Goal: Go to known website: Access a specific website the user already knows

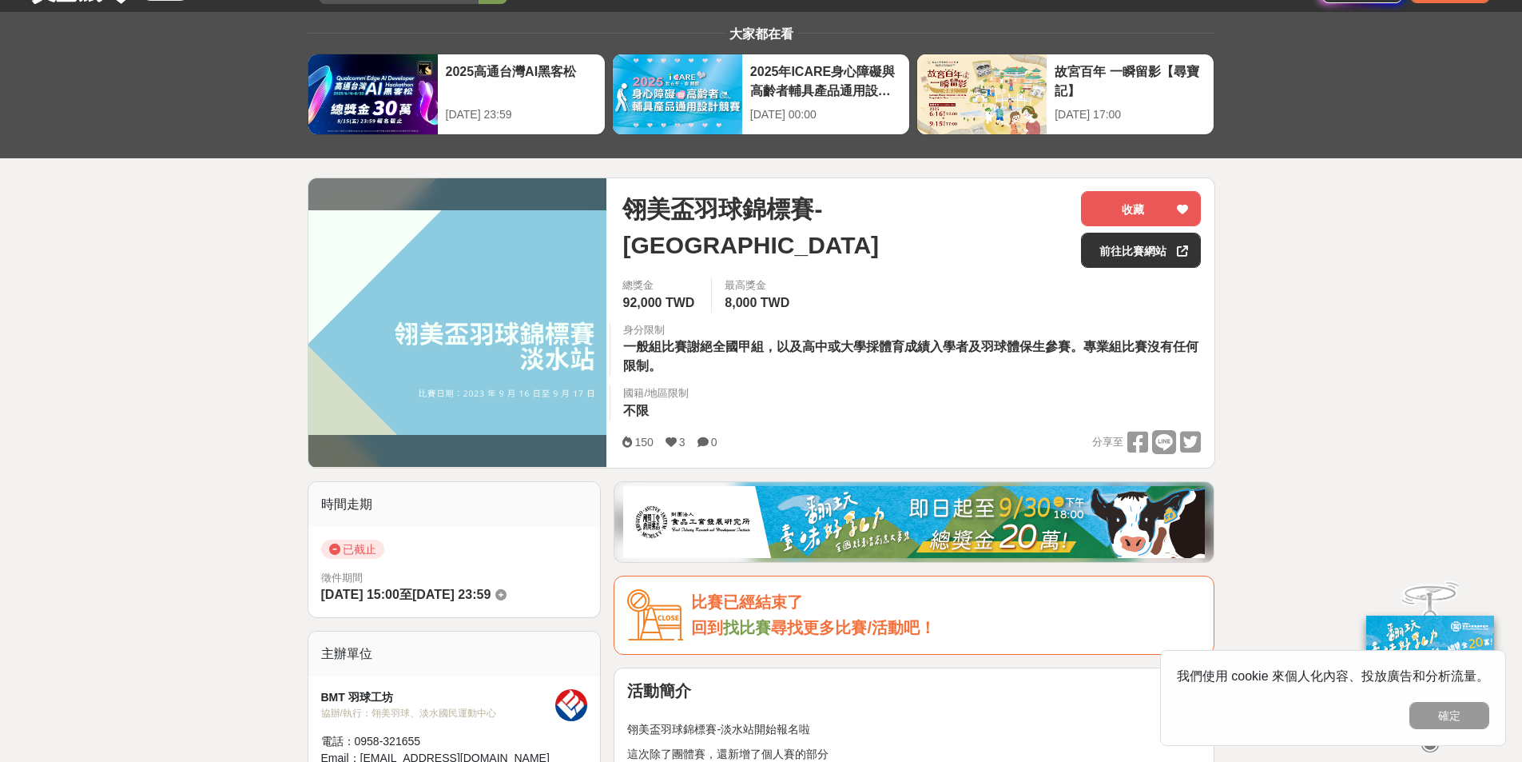
scroll to position [160, 0]
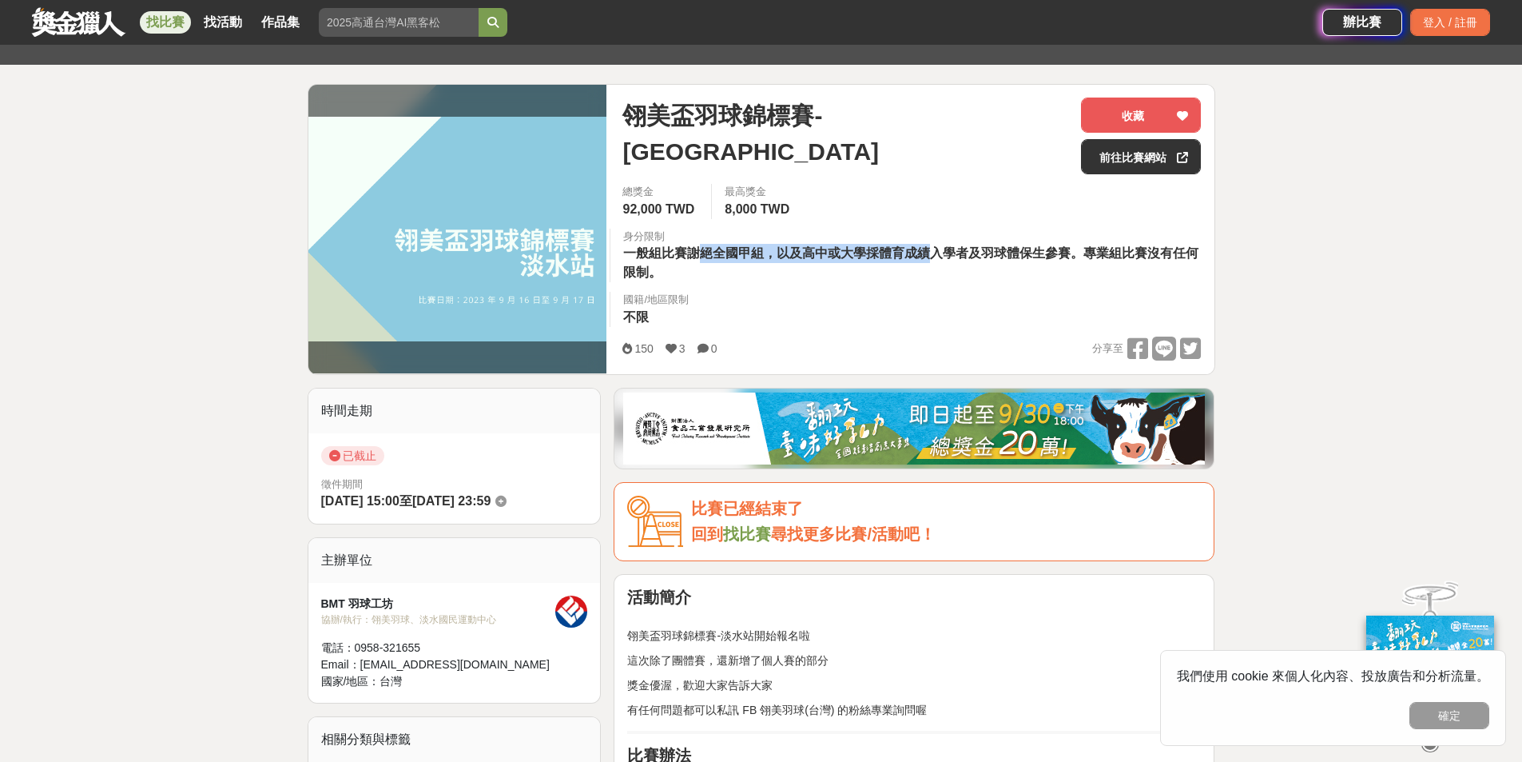
drag, startPoint x: 782, startPoint y: 250, endPoint x: 973, endPoint y: 254, distance: 191.0
click at [949, 254] on span "一般組比賽謝絕全國甲組，以及高中或大學採體育成績入學者及羽球體保生參賽。專業組比賽沒有任何限制。" at bounding box center [910, 262] width 575 height 33
click at [979, 254] on span "一般組比賽謝絕全國甲組，以及高中或大學採體育成績入學者及羽球體保生參賽。專業組比賽沒有任何限制。" at bounding box center [910, 262] width 575 height 33
drag, startPoint x: 817, startPoint y: 245, endPoint x: 953, endPoint y: 254, distance: 136.1
click at [921, 254] on span "一般組比賽謝絕全國甲組，以及高中或大學採體育成績入學者及羽球體保生參賽。專業組比賽沒有任何限制。" at bounding box center [910, 262] width 575 height 33
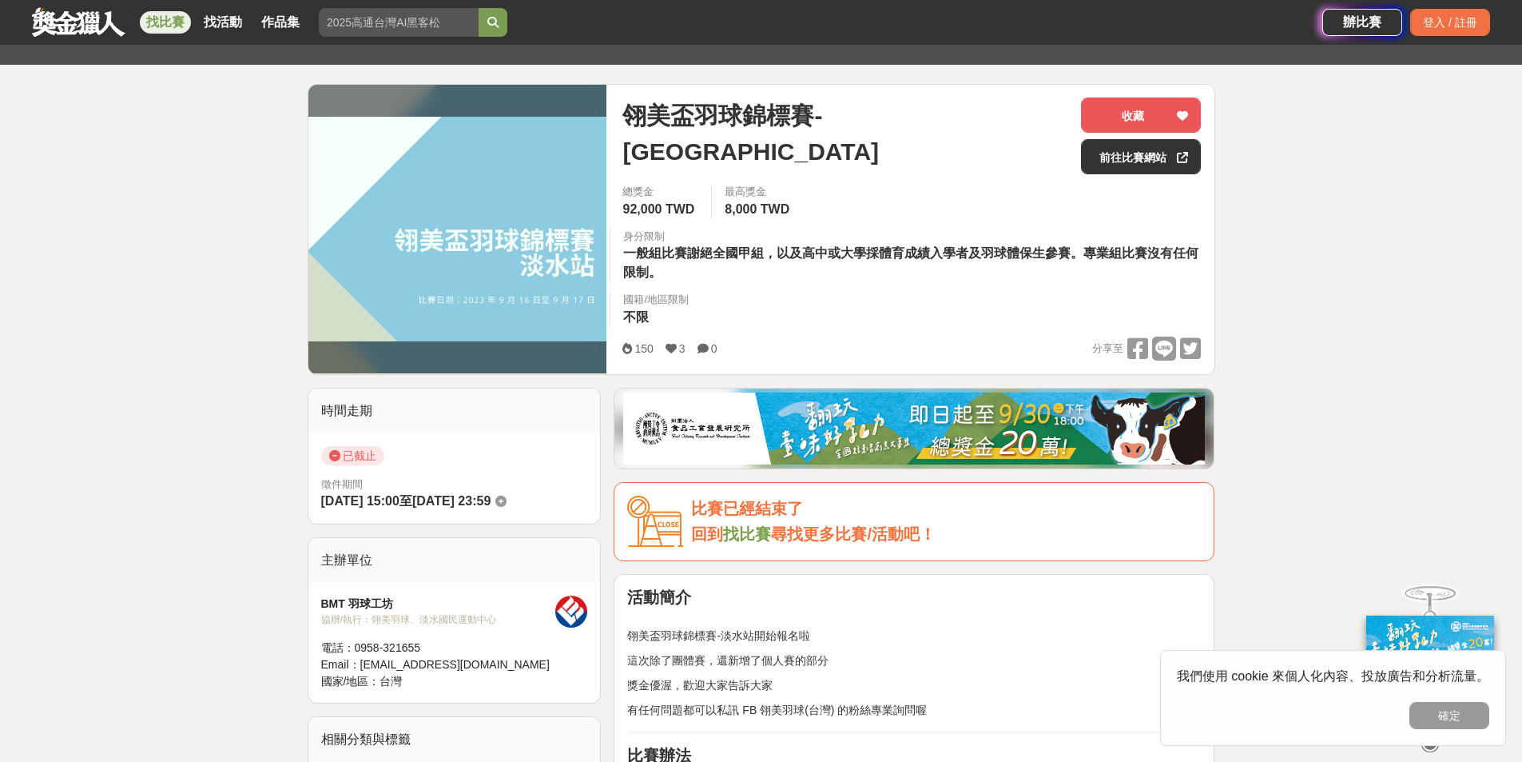
click at [953, 254] on span "一般組比賽謝絕全國甲組，以及高中或大學採體育成績入學者及羽球體保生參賽。專業組比賽沒有任何限制。" at bounding box center [910, 262] width 575 height 33
drag, startPoint x: 811, startPoint y: 253, endPoint x: 992, endPoint y: 252, distance: 180.6
click at [965, 251] on span "一般組比賽謝絕全國甲組，以及高中或大學採體育成績入學者及羽球體保生參賽。專業組比賽沒有任何限制。" at bounding box center [910, 262] width 575 height 33
click at [996, 253] on span "一般組比賽謝絕全國甲組，以及高中或大學採體育成績入學者及羽球體保生參賽。專業組比賽沒有任何限制。" at bounding box center [910, 262] width 575 height 33
drag, startPoint x: 1010, startPoint y: 261, endPoint x: 1045, endPoint y: 259, distance: 35.2
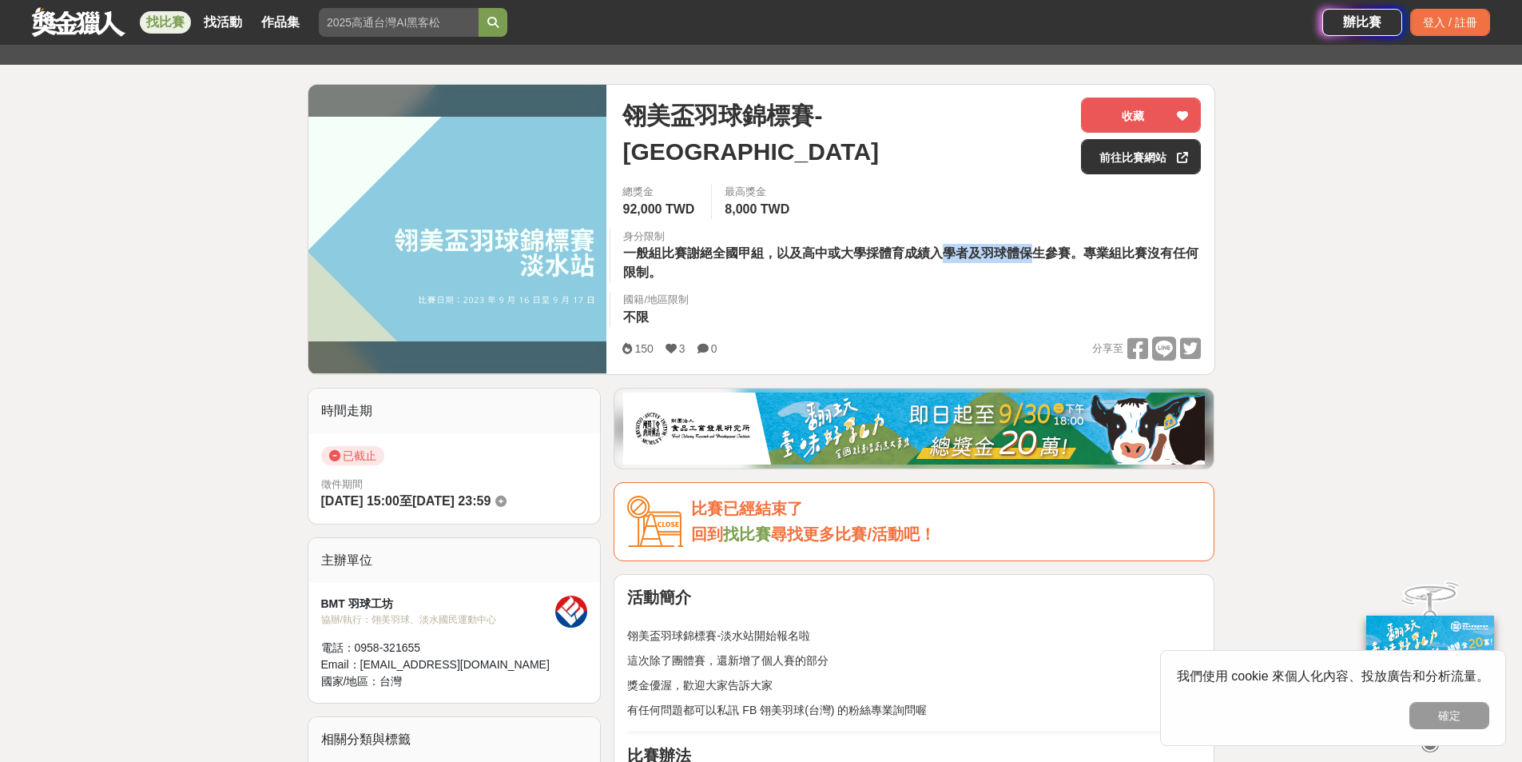
click at [1030, 260] on span "一般組比賽謝絕全國甲組，以及高中或大學採體育成績入學者及羽球體保生參賽。專業組比賽沒有任何限制。" at bounding box center [910, 262] width 575 height 33
click at [1052, 259] on span "一般組比賽謝絕全國甲組，以及高中或大學採體育成績入學者及羽球體保生參賽。專業組比賽沒有任何限制。" at bounding box center [910, 262] width 575 height 33
click at [1013, 256] on span "一般組比賽謝絕全國甲組，以及高中或大學採體育成績入學者及羽球體保生參賽。專業組比賽沒有任何限制。" at bounding box center [910, 262] width 575 height 33
drag, startPoint x: 985, startPoint y: 255, endPoint x: 1055, endPoint y: 255, distance: 70.3
click at [1054, 255] on span "一般組比賽謝絕全國甲組，以及高中或大學採體育成績入學者及羽球體保生參賽。專業組比賽沒有任何限制。" at bounding box center [910, 262] width 575 height 33
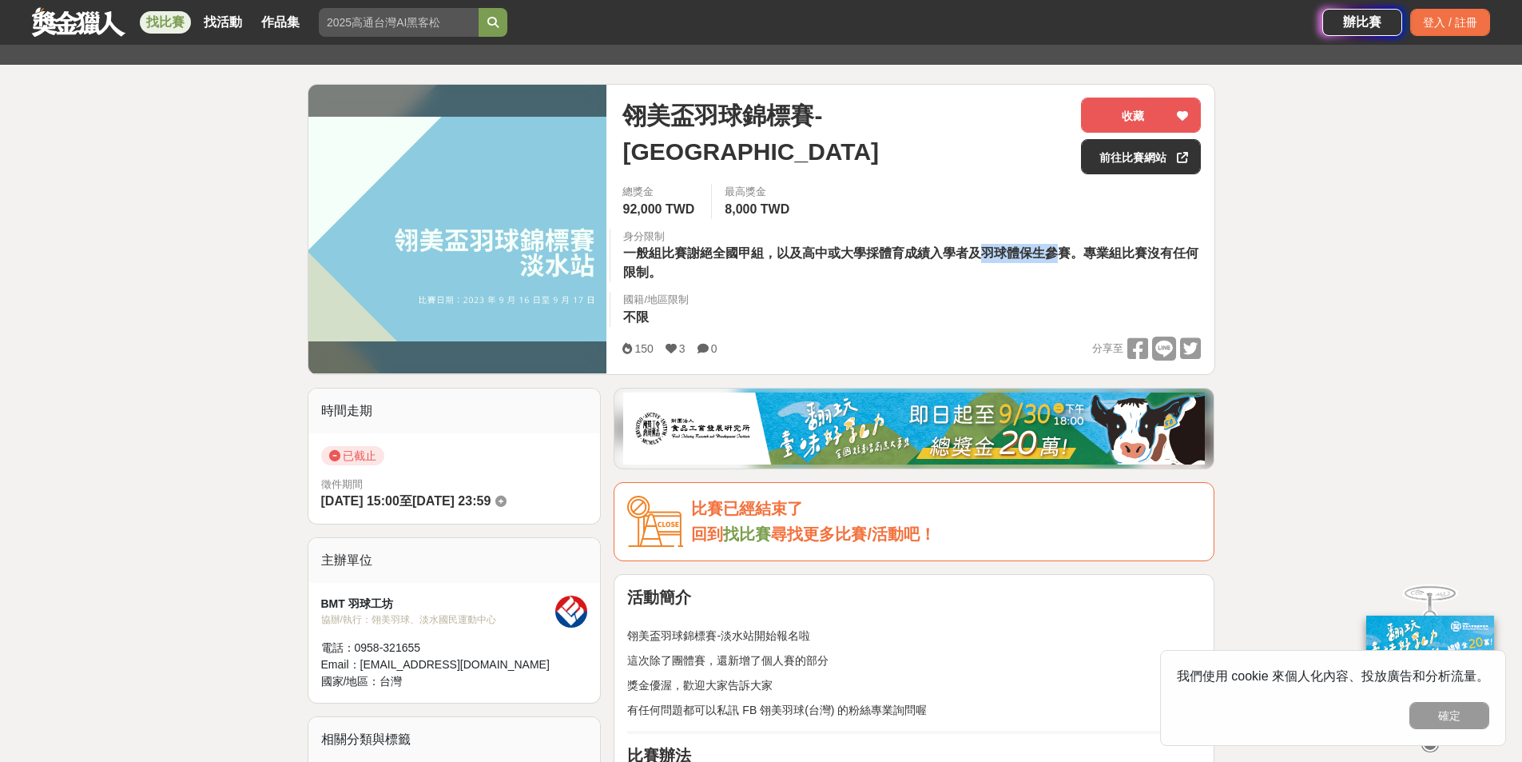
click at [1061, 255] on span "一般組比賽謝絕全國甲組，以及高中或大學採體育成績入學者及羽球體保生參賽。專業組比賽沒有任何限制。" at bounding box center [910, 262] width 575 height 33
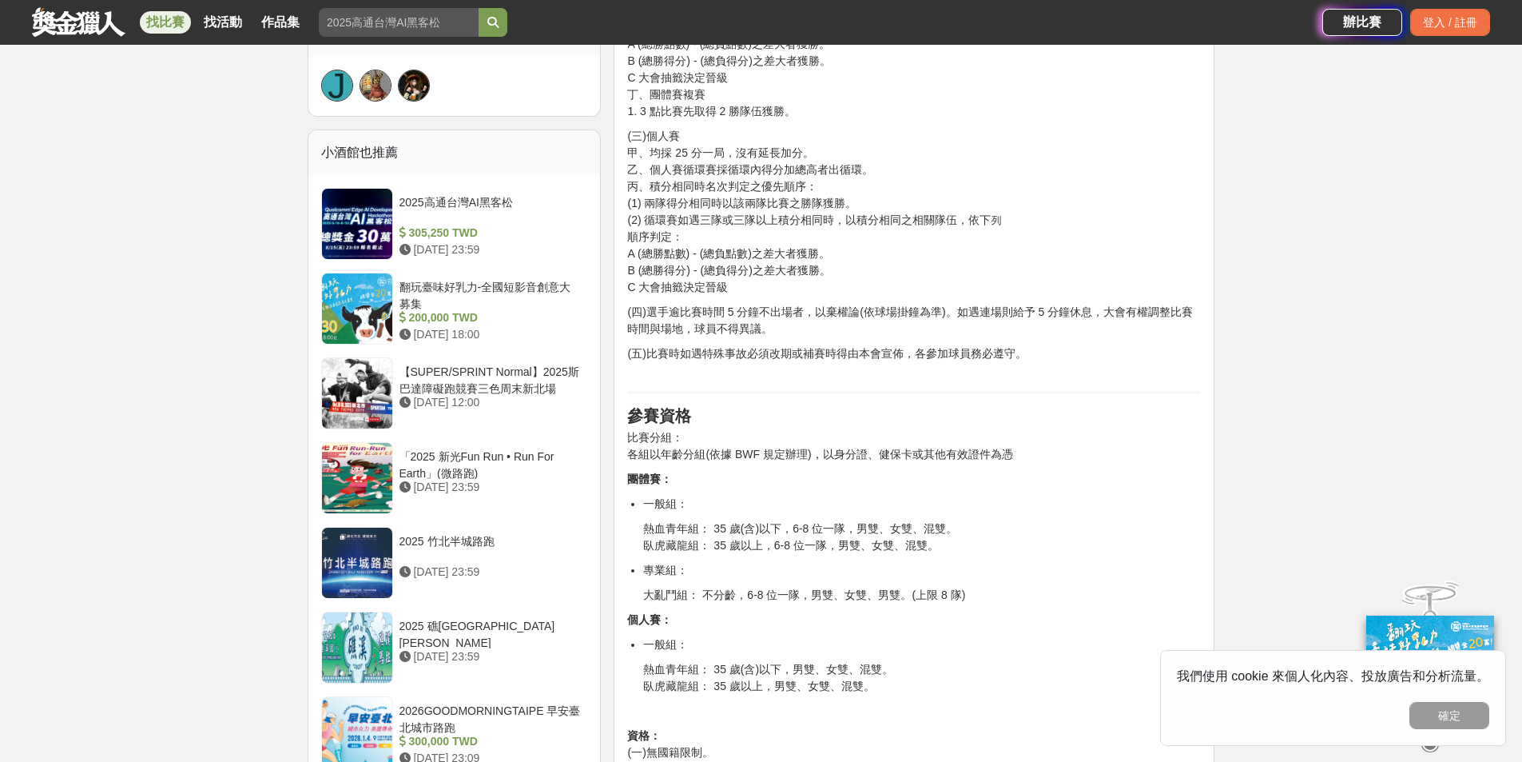
scroll to position [719, 0]
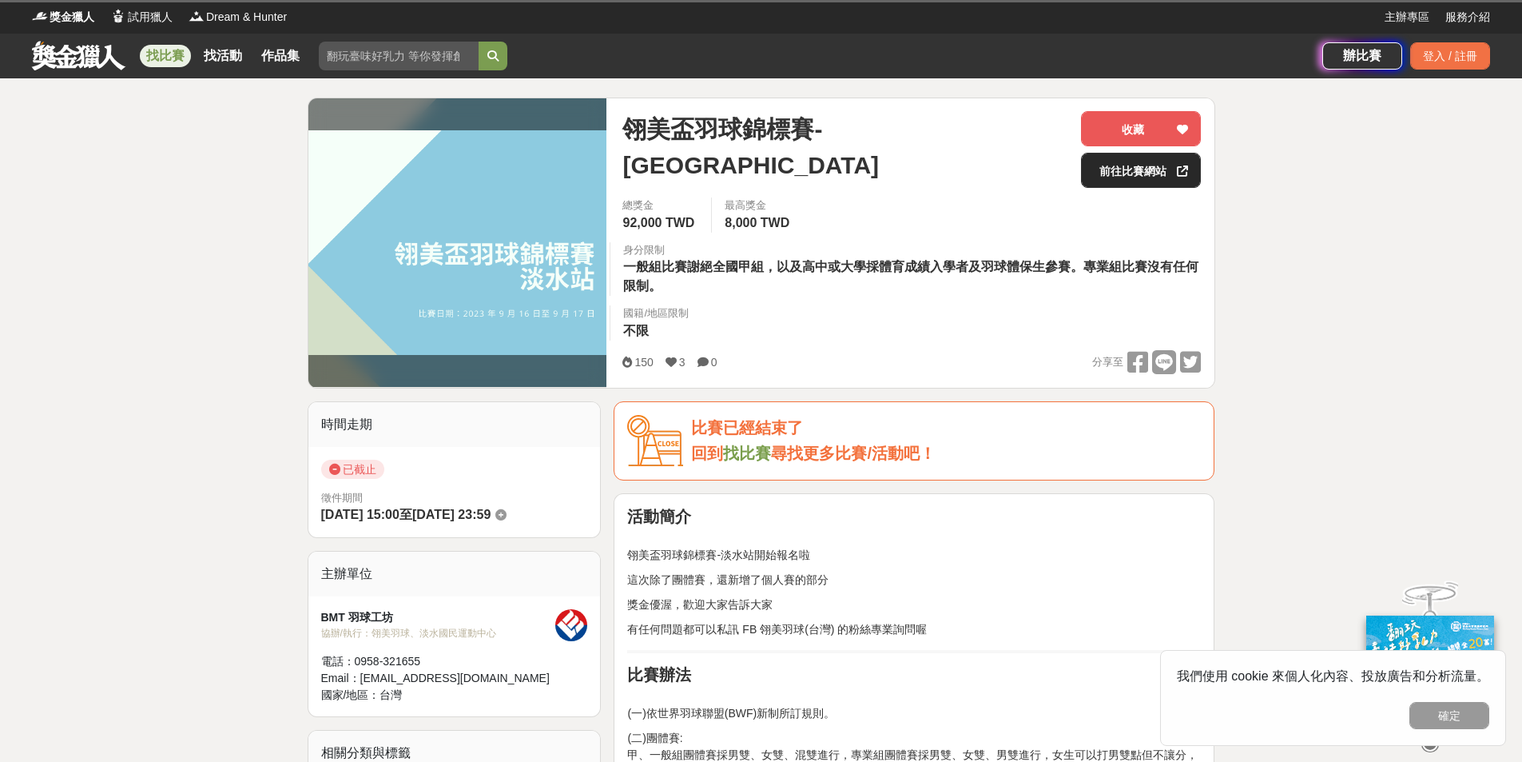
click at [1136, 171] on link "前往比賽網站" at bounding box center [1141, 170] width 120 height 35
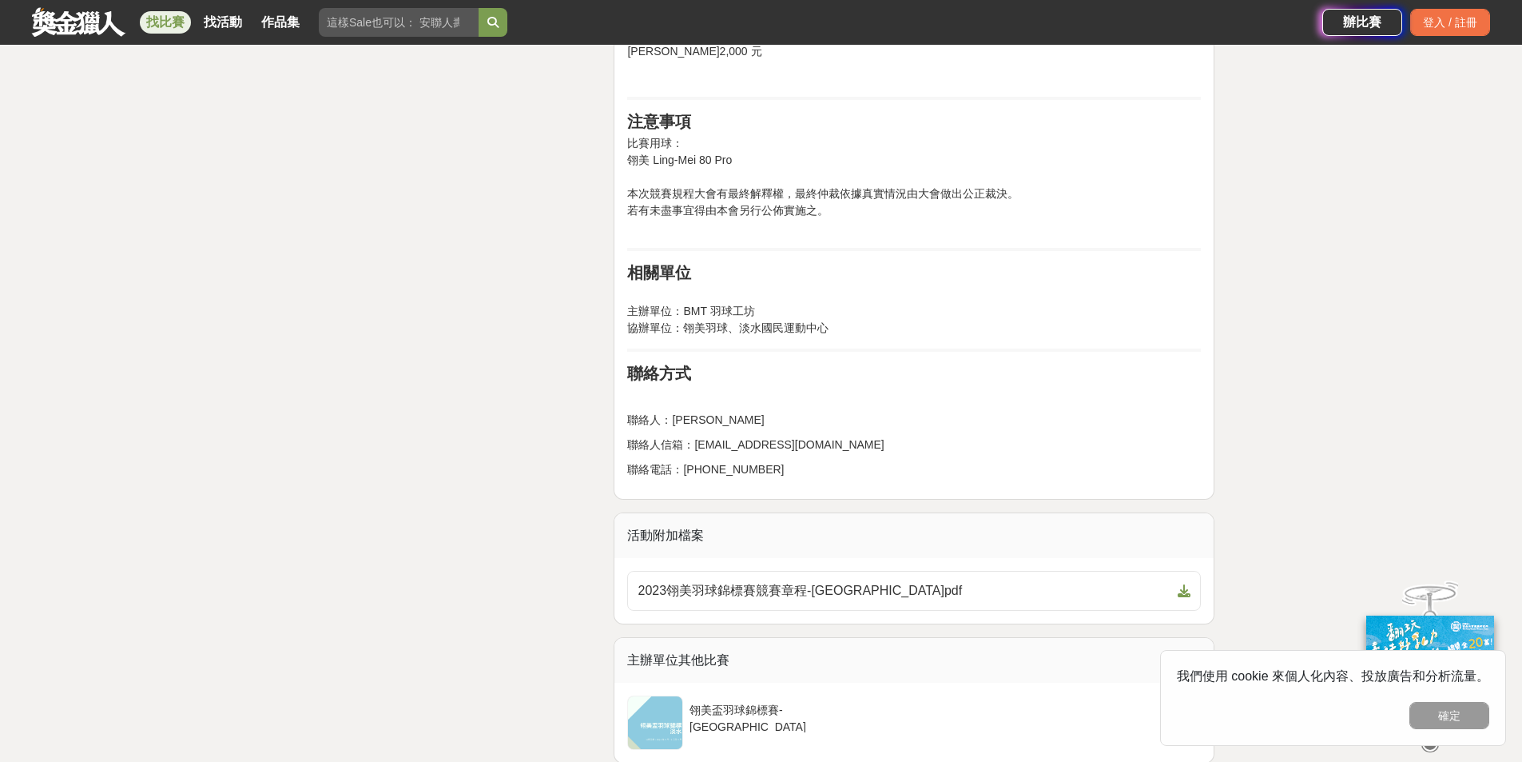
scroll to position [2797, 0]
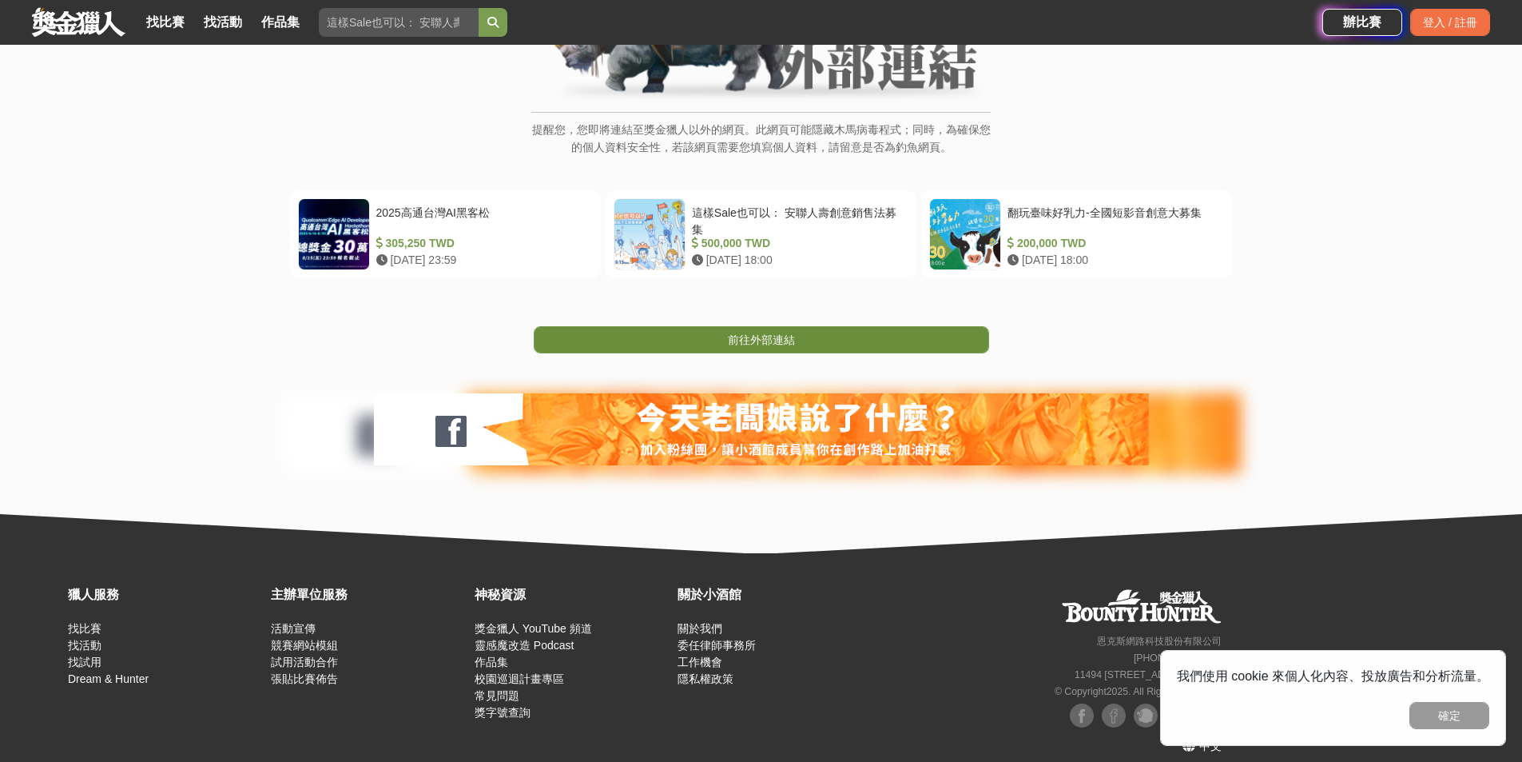
scroll to position [235, 0]
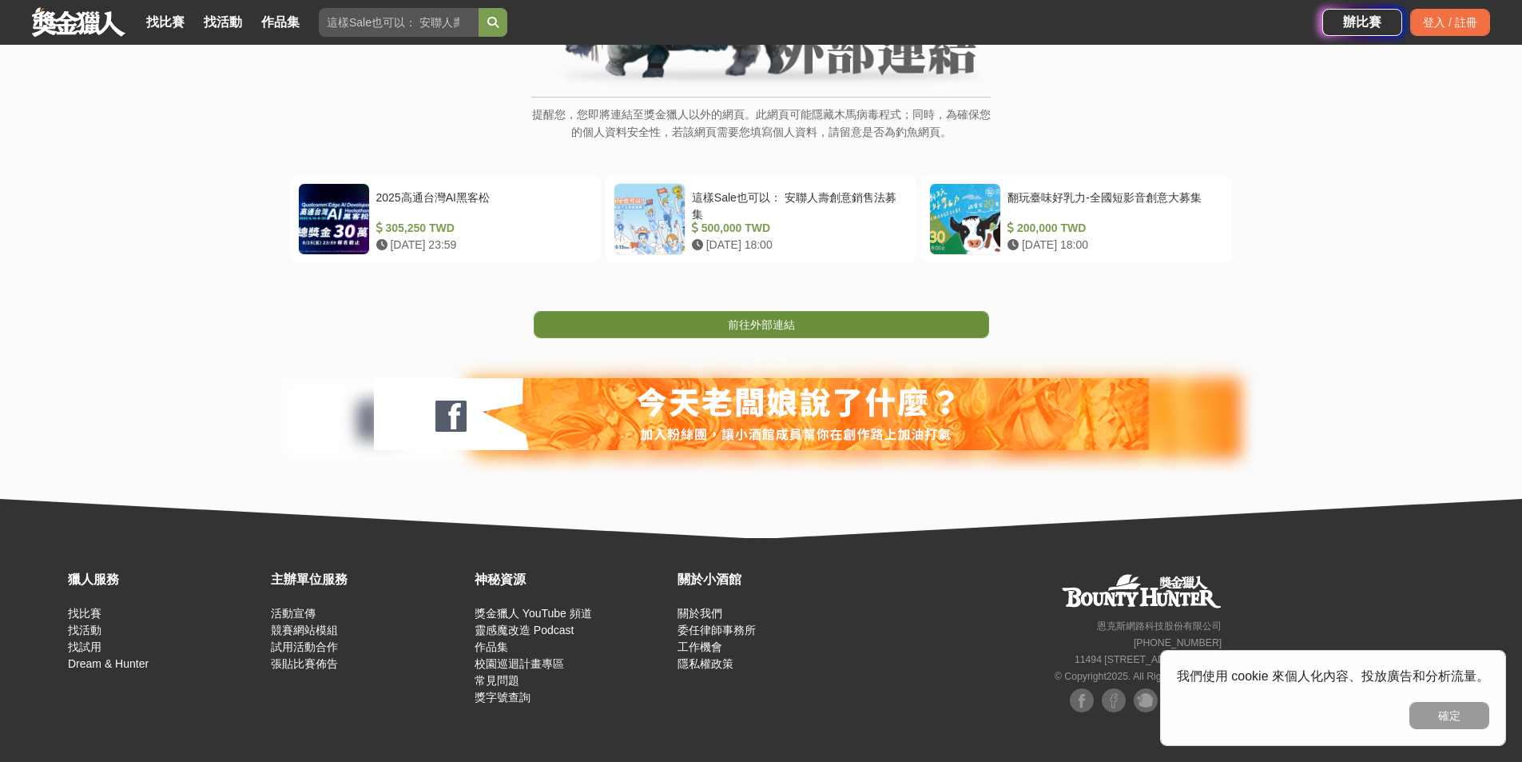
click at [816, 320] on link "前往外部連結" at bounding box center [762, 324] width 456 height 27
